Goal: Task Accomplishment & Management: Complete application form

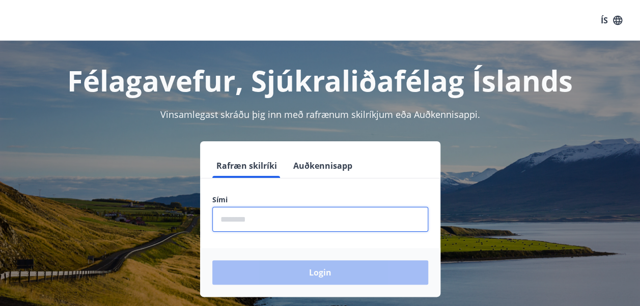
click at [261, 220] on input "phone" at bounding box center [320, 219] width 216 height 25
type input "********"
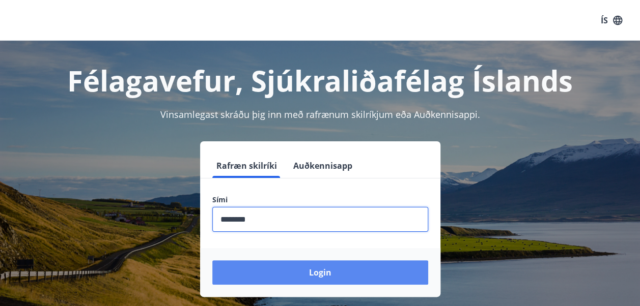
click at [277, 267] on button "Login" at bounding box center [320, 273] width 216 height 24
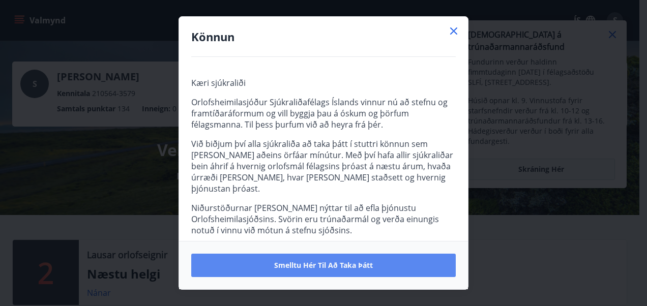
click at [346, 264] on span "Smelltu hér til að taka þátt" at bounding box center [323, 266] width 99 height 10
